Goal: Task Accomplishment & Management: Manage account settings

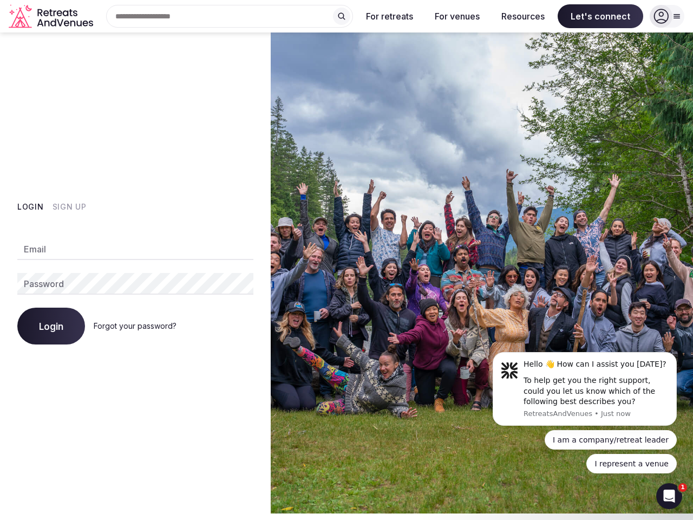
click at [347, 260] on img at bounding box center [482, 272] width 422 height 481
click at [230, 16] on div "Search Popular Destinations [GEOGRAPHIC_DATA], [GEOGRAPHIC_DATA] [GEOGRAPHIC_DA…" at bounding box center [225, 16] width 256 height 23
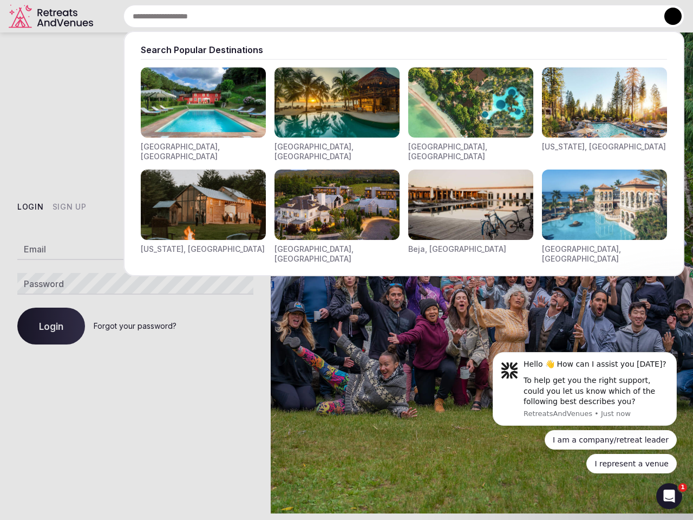
click at [342, 16] on input "text" at bounding box center [403, 16] width 561 height 23
click at [390, 16] on input "text" at bounding box center [403, 16] width 561 height 23
click at [457, 16] on input "text" at bounding box center [403, 16] width 561 height 23
click at [523, 16] on input "text" at bounding box center [403, 16] width 561 height 23
click at [601, 16] on input "text" at bounding box center [403, 16] width 561 height 23
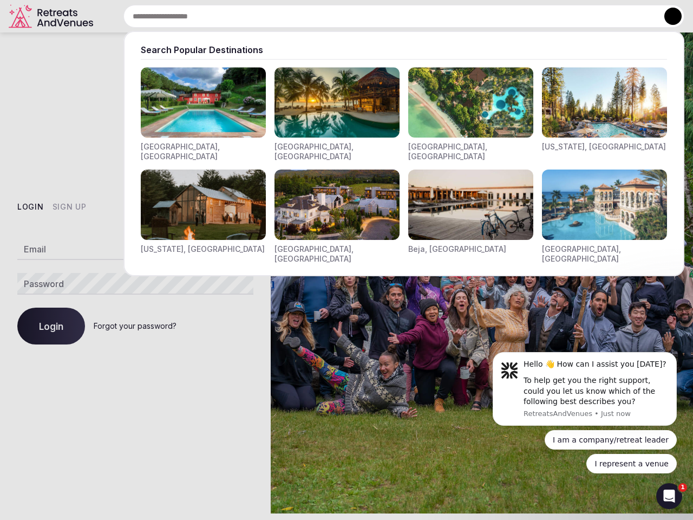
click at [667, 16] on button at bounding box center [673, 16] width 17 height 17
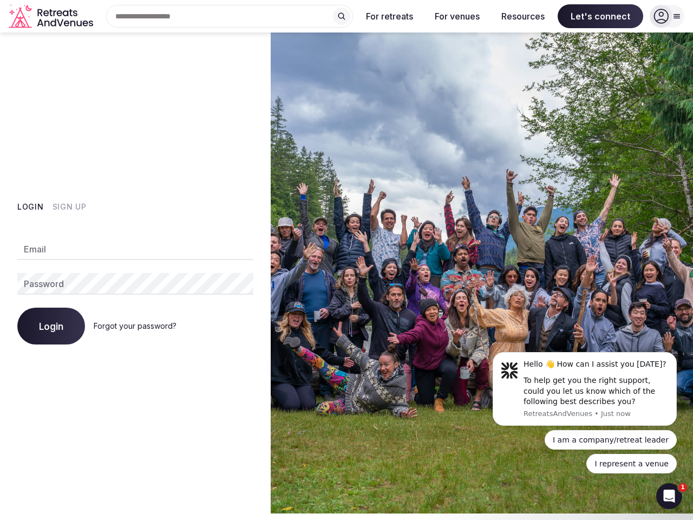
click at [30, 207] on button "Login" at bounding box center [30, 206] width 27 height 11
click at [69, 207] on button "Sign Up" at bounding box center [70, 206] width 34 height 11
